Goal: Find specific page/section: Find specific page/section

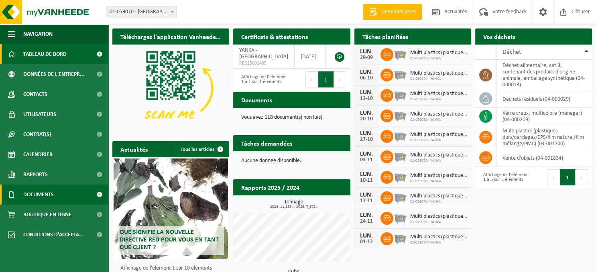
click at [34, 196] on span "Documents" at bounding box center [38, 195] width 30 height 20
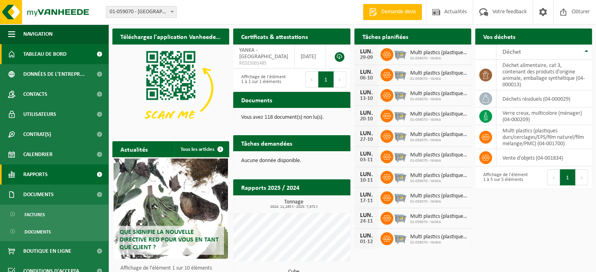
click at [33, 178] on span "Rapports" at bounding box center [35, 175] width 24 height 20
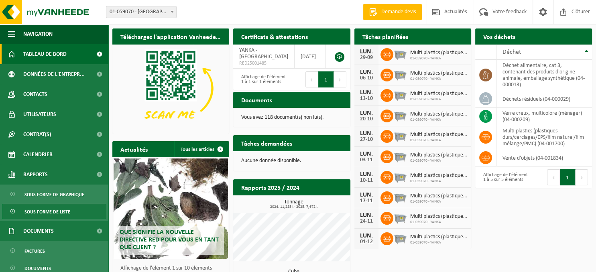
click at [36, 210] on span "Sous forme de liste" at bounding box center [47, 211] width 46 height 15
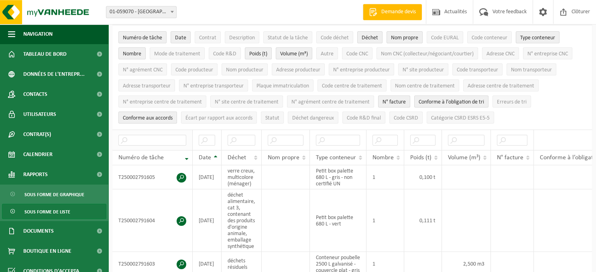
scroll to position [85, 0]
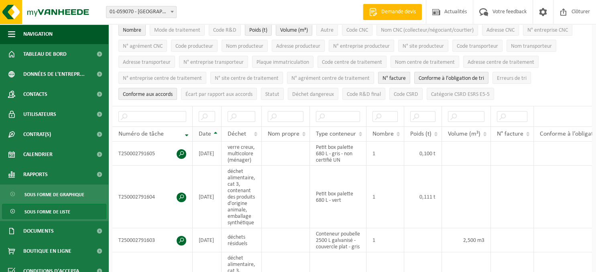
click at [211, 132] on div "Date" at bounding box center [205, 134] width 12 height 6
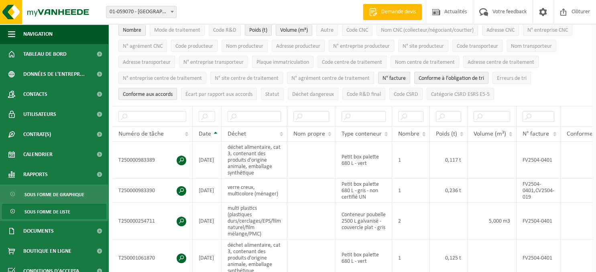
click at [211, 131] on div "Date" at bounding box center [205, 134] width 12 height 6
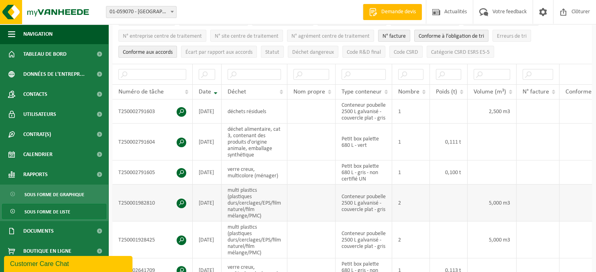
scroll to position [0, 0]
